Goal: Task Accomplishment & Management: Complete application form

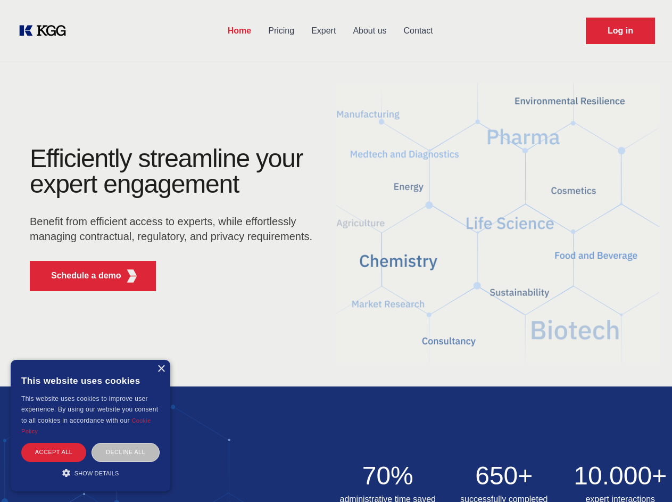
click at [336, 251] on div "Efficiently streamline your expert engagement Benefit from efficient access to …" at bounding box center [174, 223] width 323 height 154
click at [80, 276] on p "Schedule a demo" at bounding box center [86, 275] width 70 height 13
click at [161, 369] on div "× This website uses cookies This website uses cookies to improve user experienc…" at bounding box center [91, 425] width 160 height 131
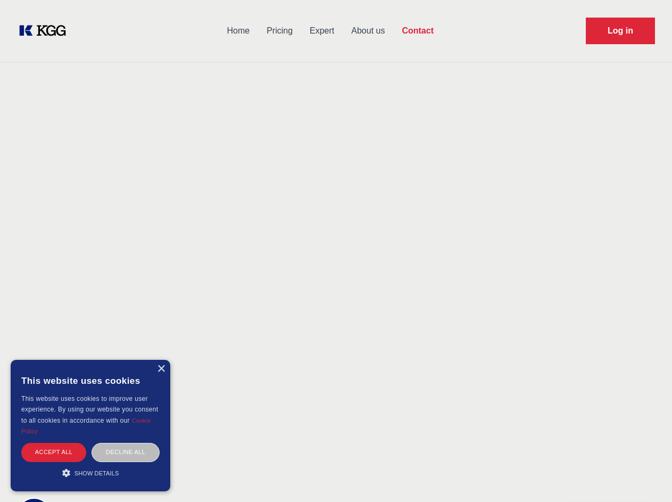
click at [54, 452] on div "Accept all" at bounding box center [53, 452] width 65 height 19
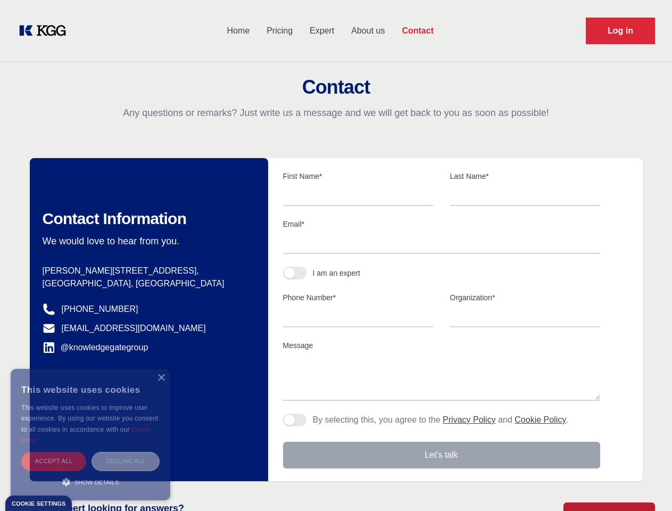
click at [126, 452] on div "Decline all" at bounding box center [125, 461] width 68 height 19
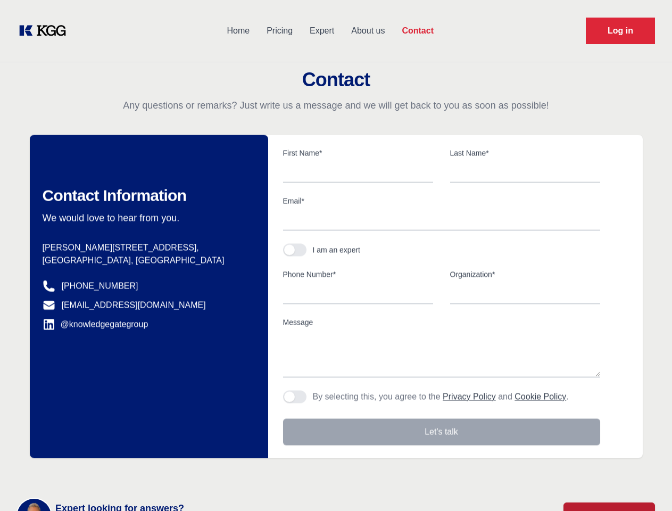
click at [90, 472] on main "Contact Any questions or remarks? Just write us a message and we will get back …" at bounding box center [336, 277] width 672 height 554
